Goal: Task Accomplishment & Management: Use online tool/utility

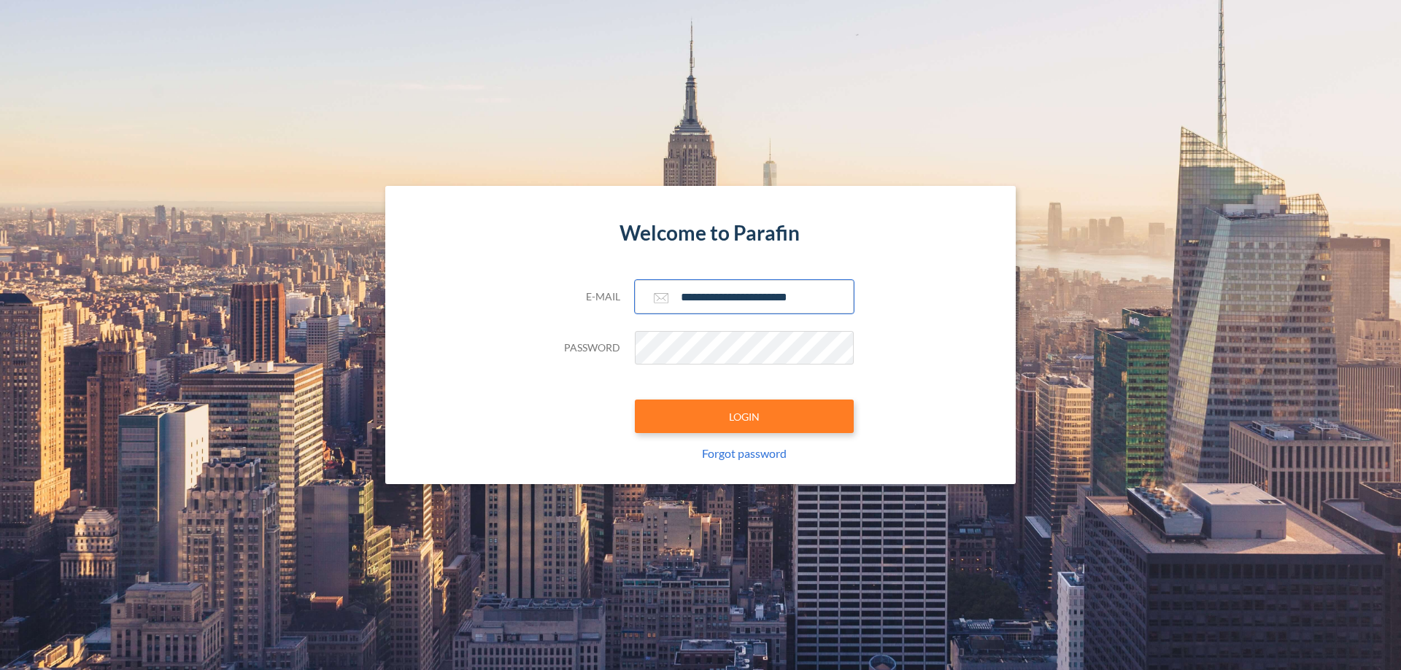
type input "**********"
click at [744, 417] on button "LOGIN" at bounding box center [744, 417] width 219 height 34
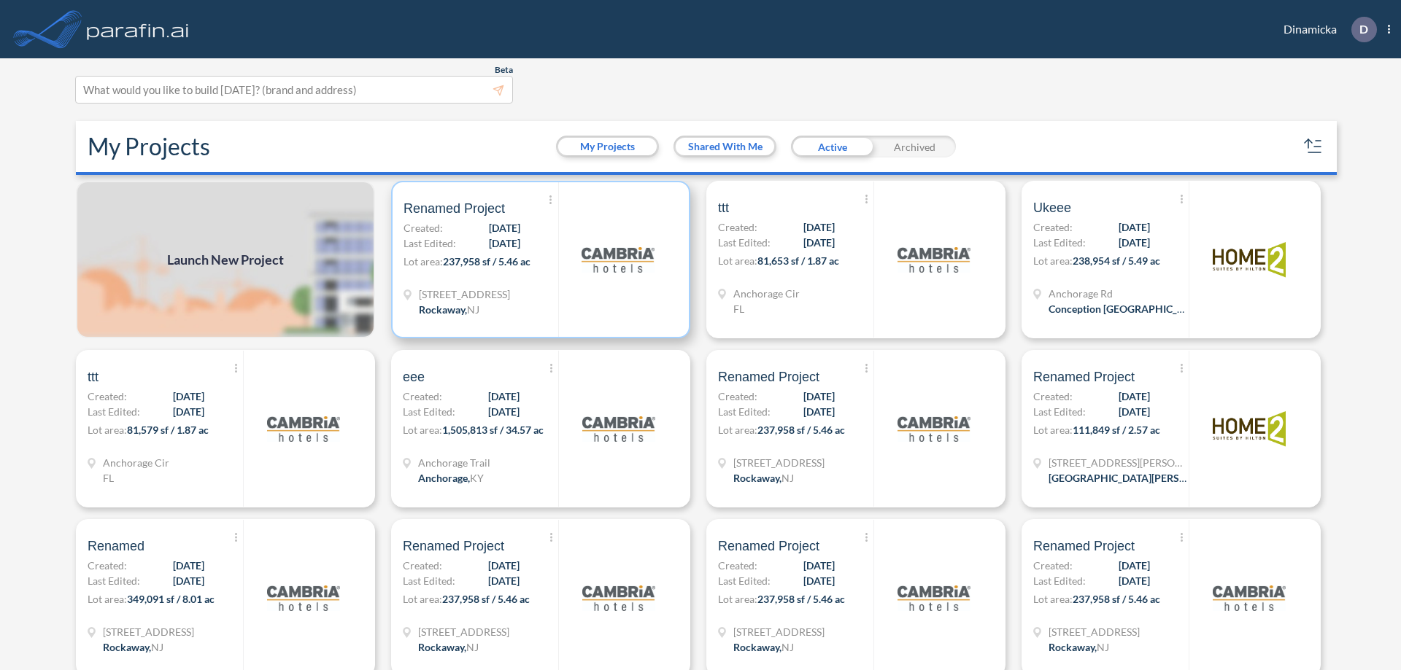
scroll to position [4, 0]
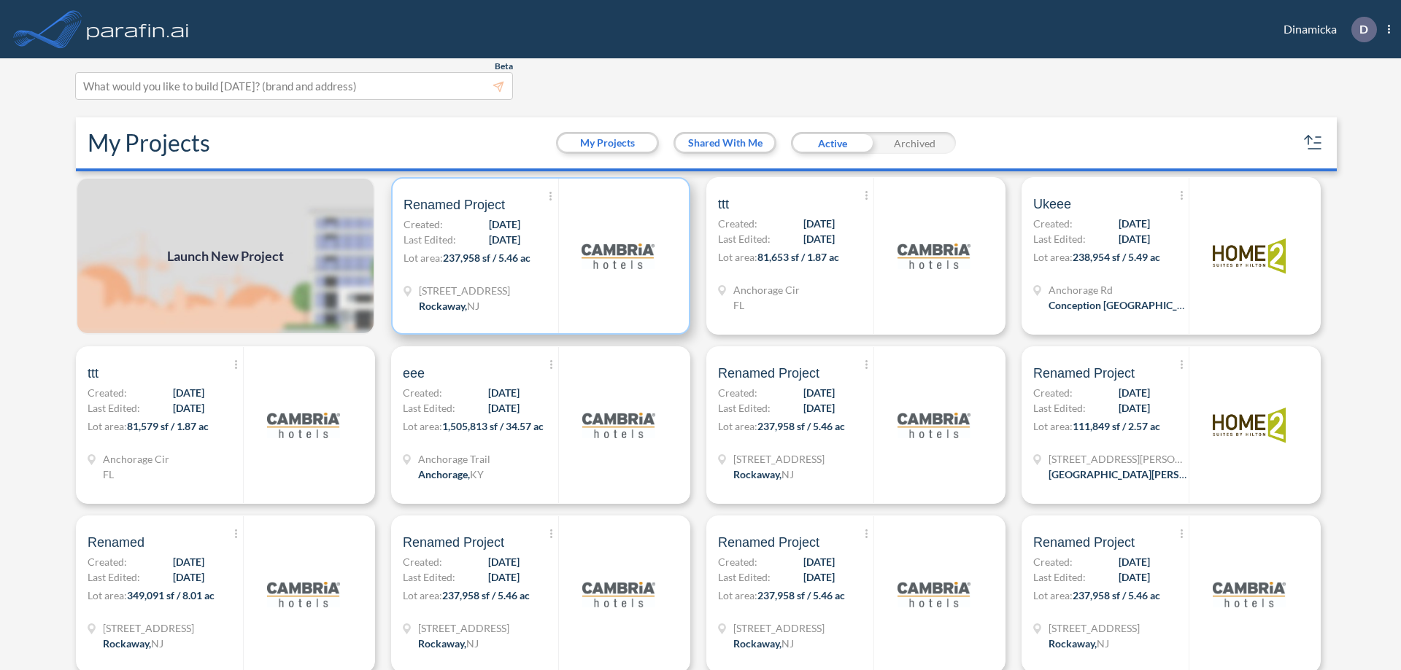
click at [538, 256] on p "Lot area: 237,958 sf / 5.46 ac" at bounding box center [480, 260] width 155 height 21
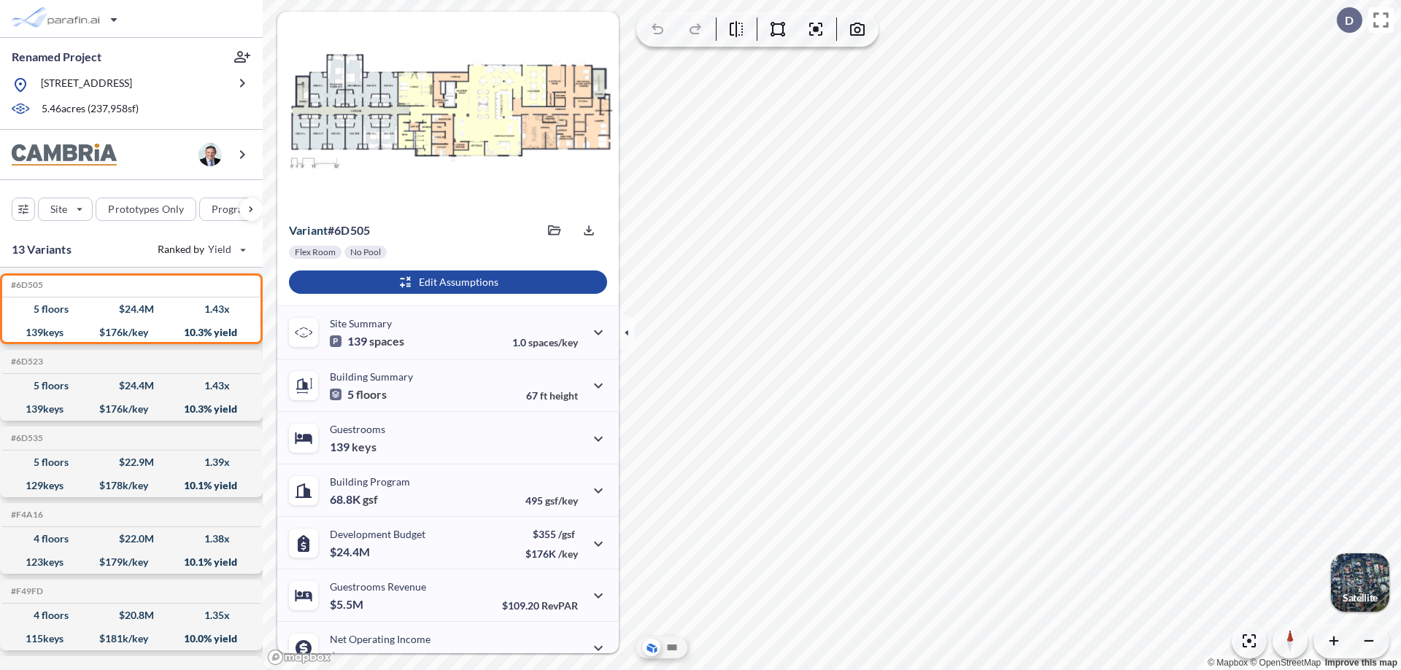
scroll to position [74, 0]
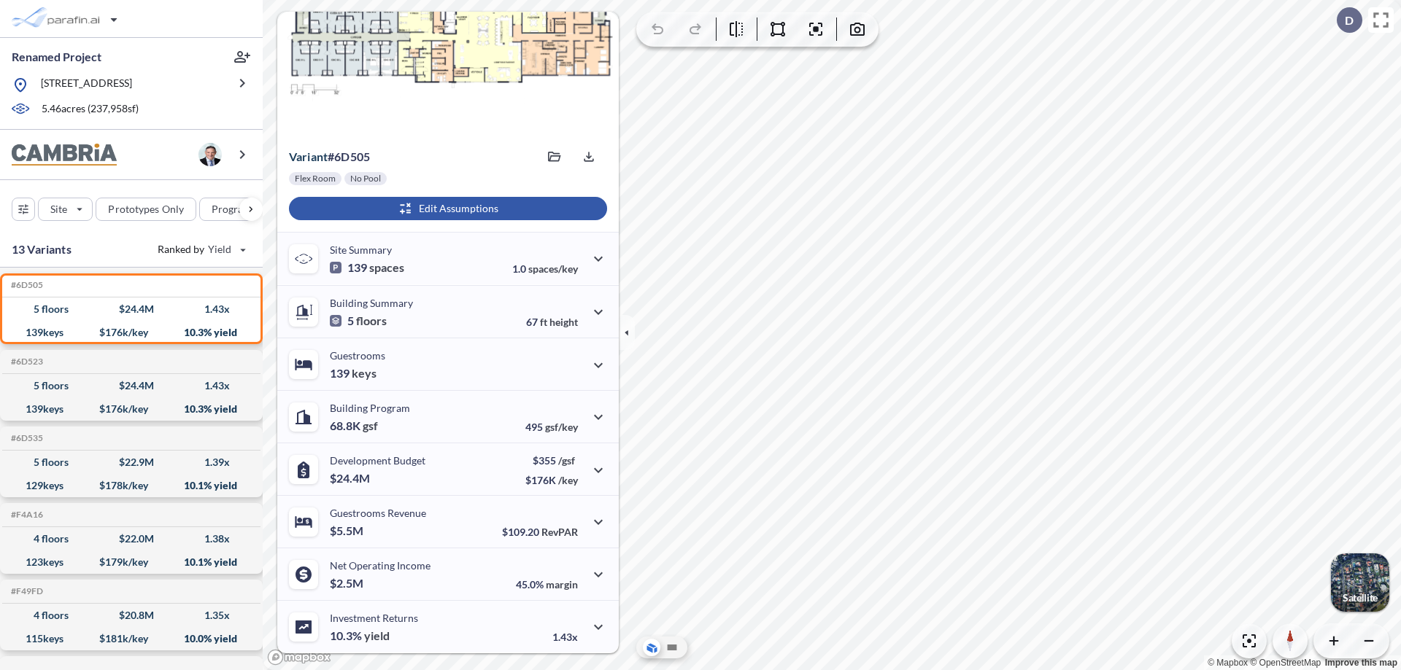
click at [446, 209] on div "button" at bounding box center [448, 208] width 318 height 23
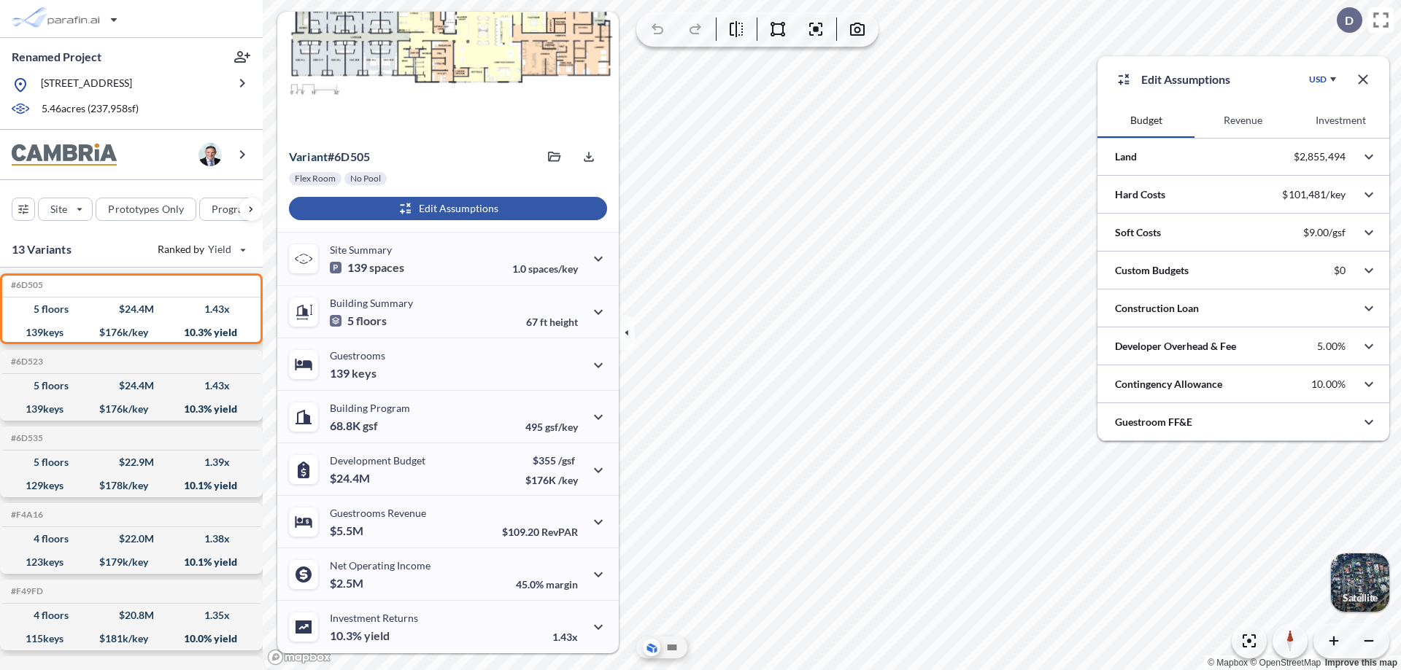
click at [1242, 120] on button "Revenue" at bounding box center [1242, 120] width 97 height 35
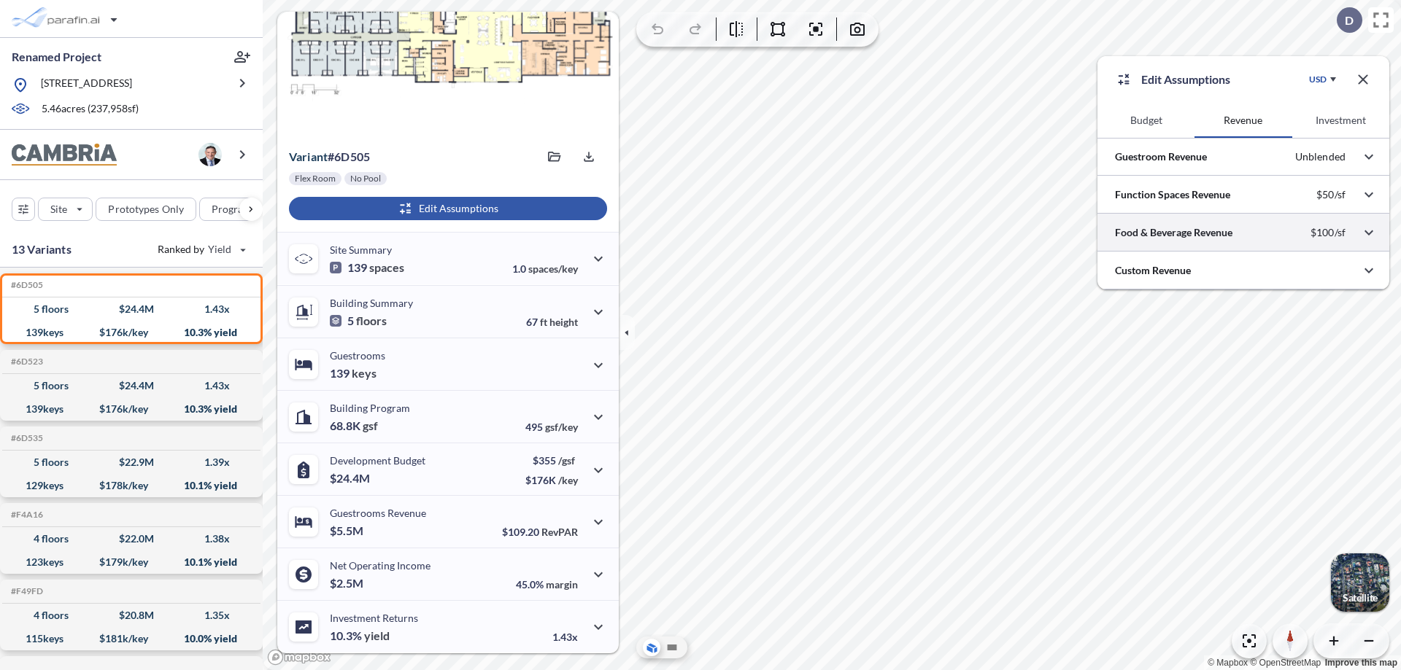
click at [1243, 233] on div at bounding box center [1243, 232] width 292 height 37
